Goal: Task Accomplishment & Management: Manage account settings

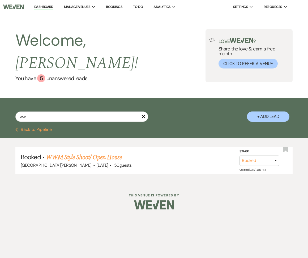
type input "w"
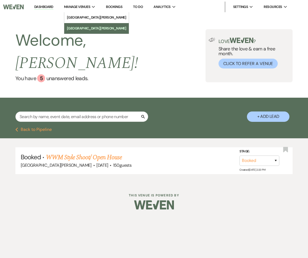
click at [80, 28] on li "[GEOGRAPHIC_DATA][PERSON_NAME]" at bounding box center [97, 28] width 60 height 5
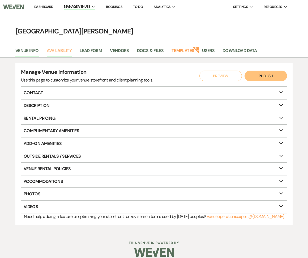
click at [67, 53] on link "Availability" at bounding box center [59, 52] width 25 height 10
select select "3"
select select "2026"
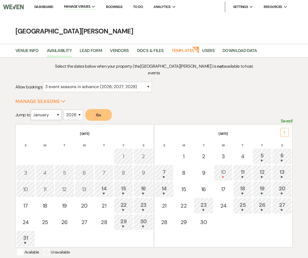
click at [54, 110] on select "January February March April May June July August September October November De…" at bounding box center [46, 115] width 31 height 10
select select "8"
click at [103, 109] on button "Go" at bounding box center [98, 115] width 27 height 12
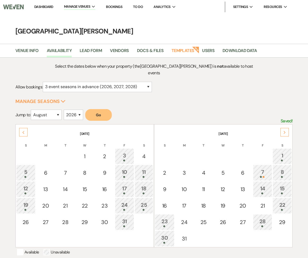
click at [284, 165] on td "8" at bounding box center [282, 173] width 19 height 16
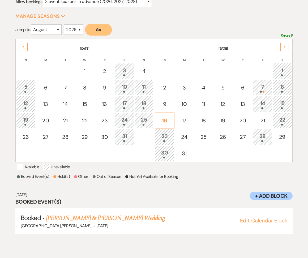
scroll to position [90, 0]
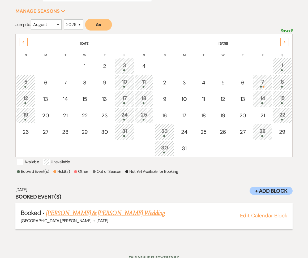
click at [123, 212] on link "[PERSON_NAME] & [PERSON_NAME] Wedding" at bounding box center [105, 214] width 119 height 10
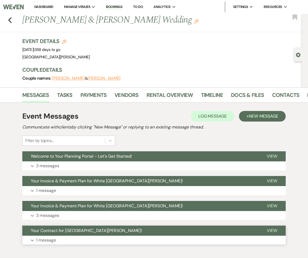
click at [82, 243] on button "Expand 1 message" at bounding box center [154, 240] width 264 height 9
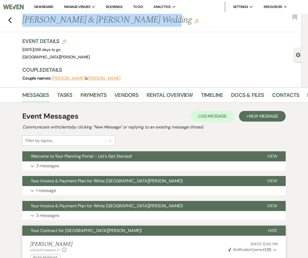
drag, startPoint x: 148, startPoint y: 19, endPoint x: 14, endPoint y: 23, distance: 134.3
click at [14, 23] on div "Previous [PERSON_NAME] & [PERSON_NAME] Wedding Edit Bookmark" at bounding box center [149, 23] width 305 height 18
copy h1 "[PERSON_NAME] & [PERSON_NAME] Wedding"
